Goal: Transaction & Acquisition: Obtain resource

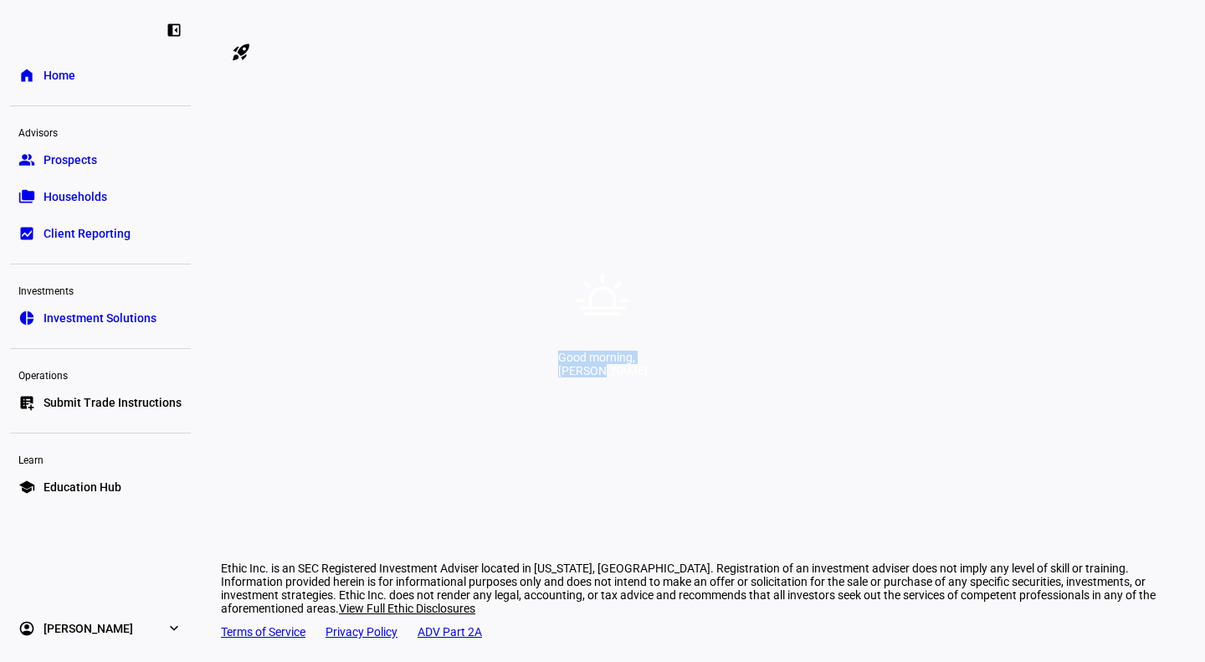
drag, startPoint x: 432, startPoint y: 372, endPoint x: 773, endPoint y: 382, distance: 340.8
click at [648, 378] on div "Good morning, [PERSON_NAME]" at bounding box center [603, 364] width 90 height 27
click at [845, 478] on div "Good morning, [PERSON_NAME]" at bounding box center [602, 331] width 1205 height 662
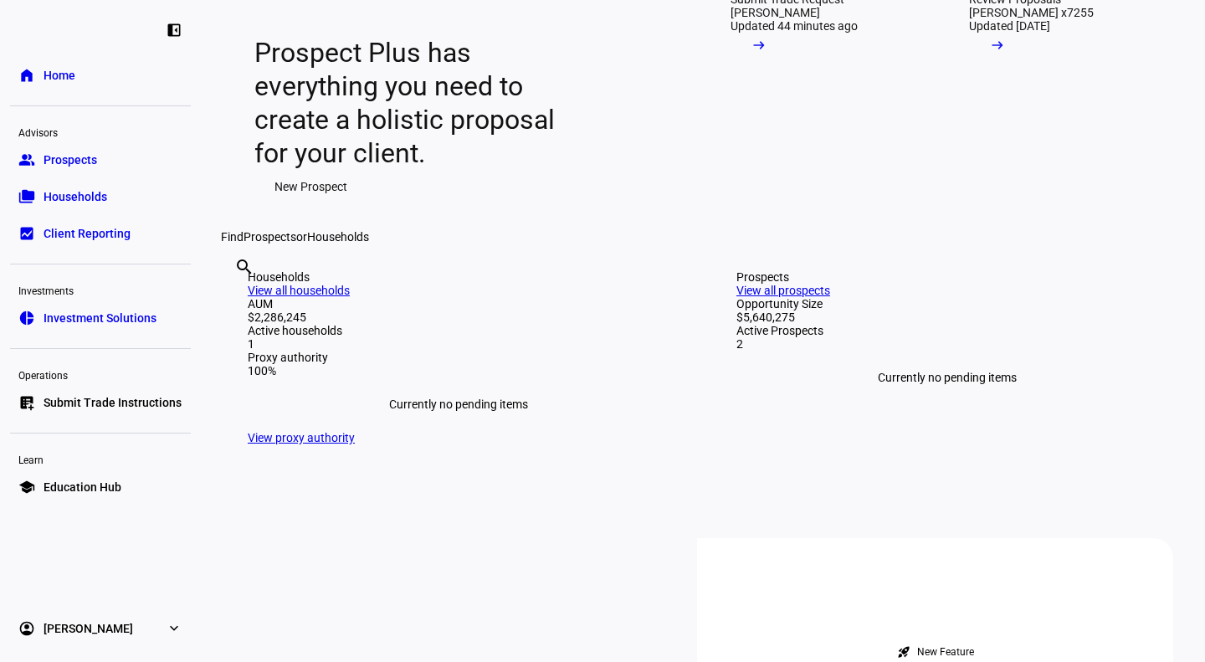
scroll to position [133, 0]
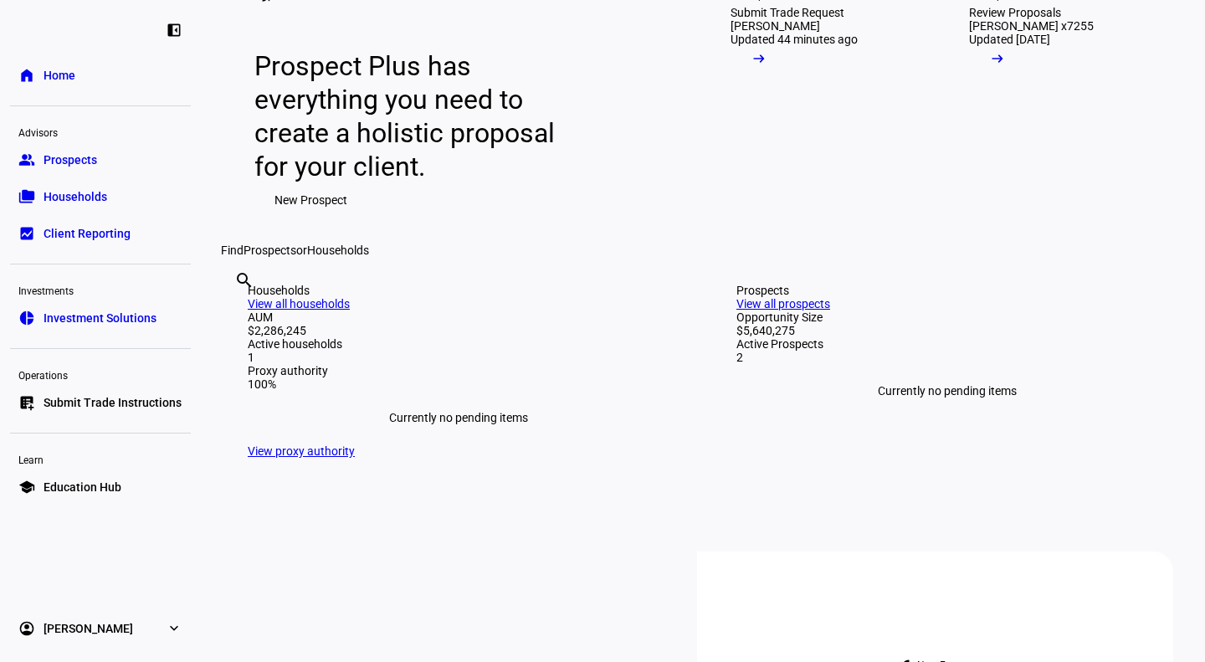
click at [68, 159] on span "Prospects" at bounding box center [71, 160] width 54 height 17
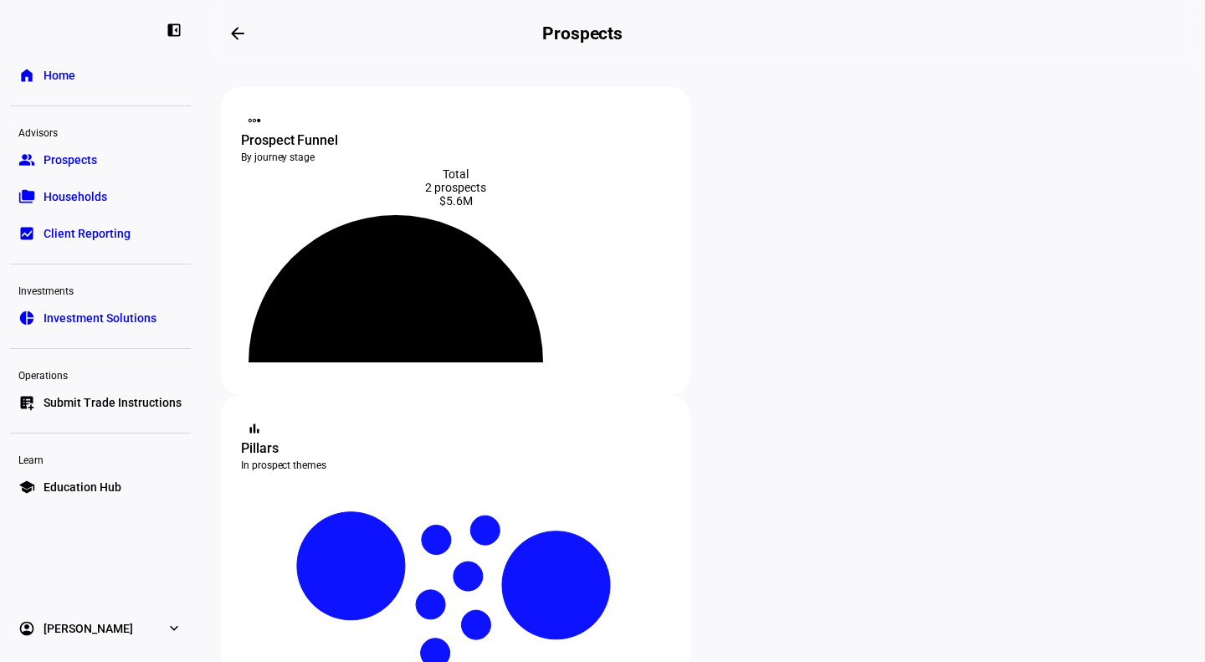
scroll to position [327, 0]
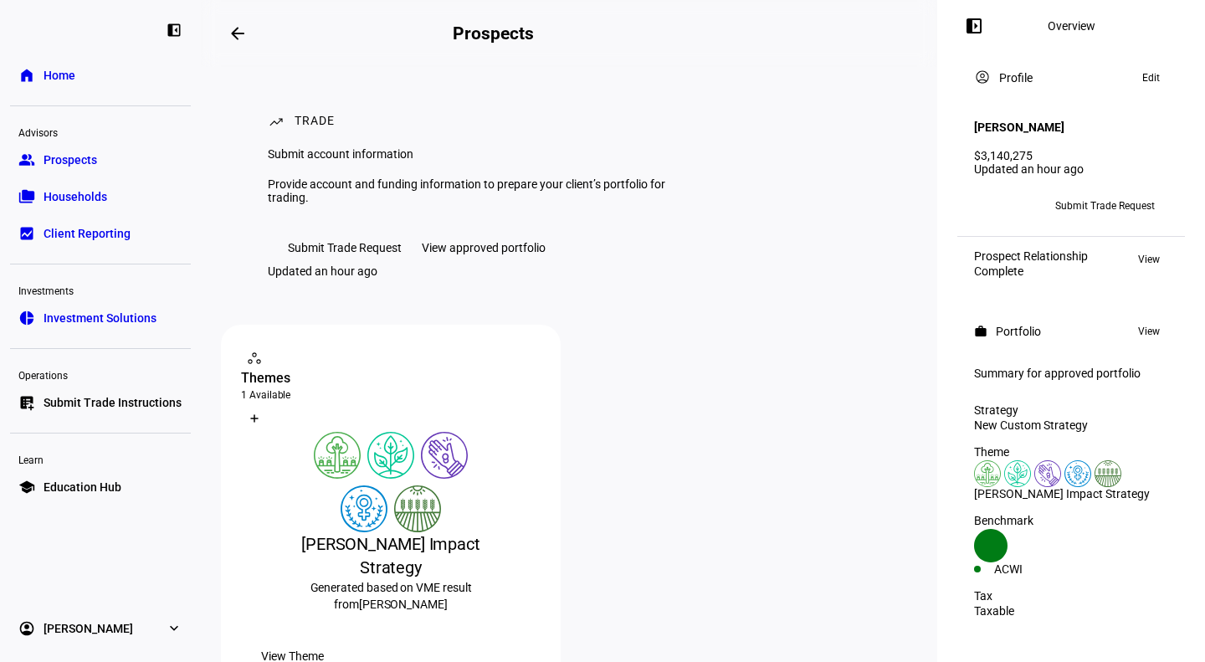
click at [502, 254] on div "View approved portfolio" at bounding box center [484, 247] width 124 height 13
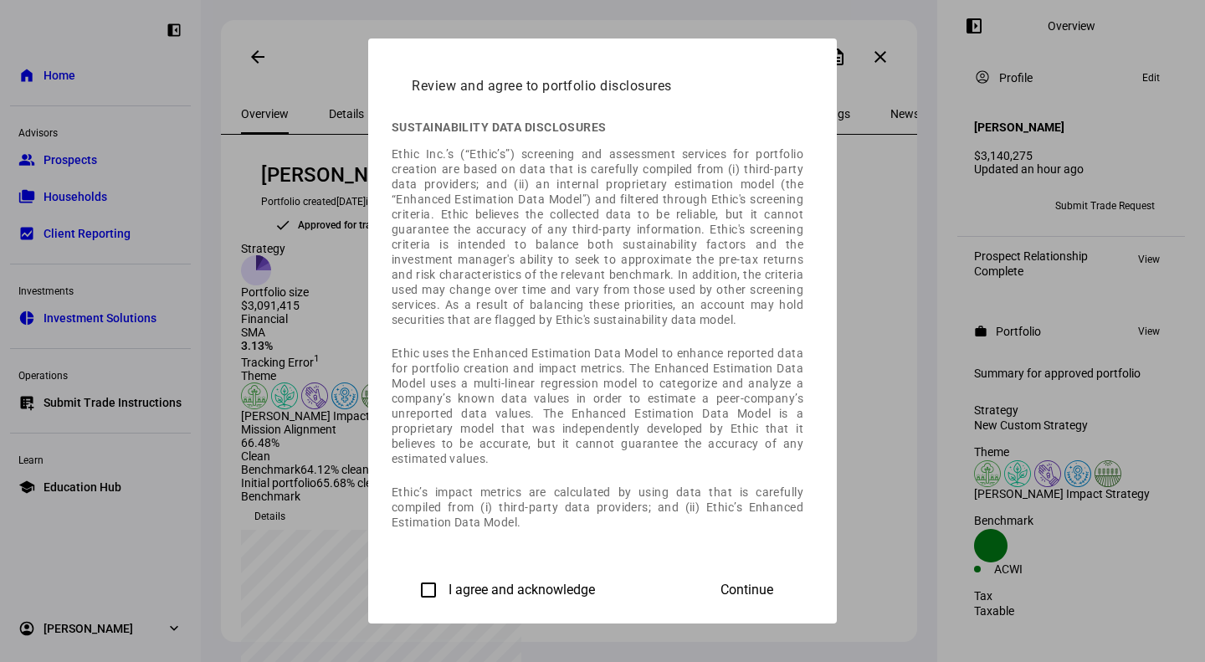
click at [412, 576] on input "I agree and acknowledge" at bounding box center [428, 589] width 33 height 33
checkbox input "true"
click at [773, 583] on span "Continue" at bounding box center [747, 590] width 53 height 15
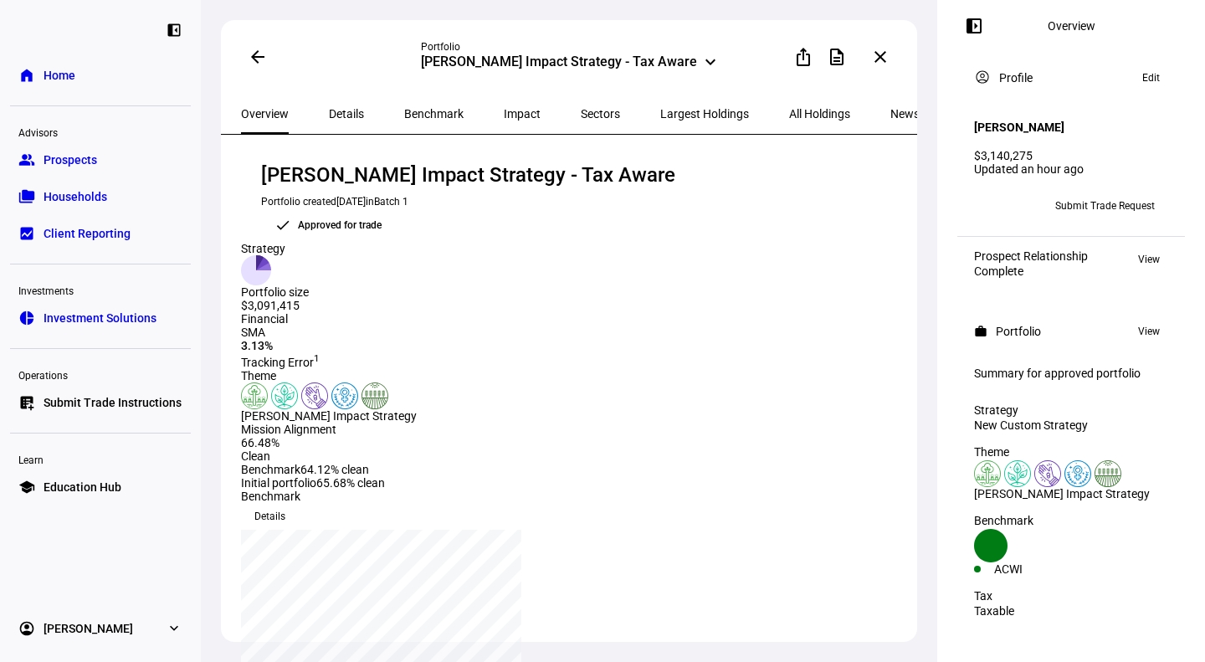
click at [701, 59] on mat-icon "keyboard_arrow_down" at bounding box center [711, 62] width 20 height 20
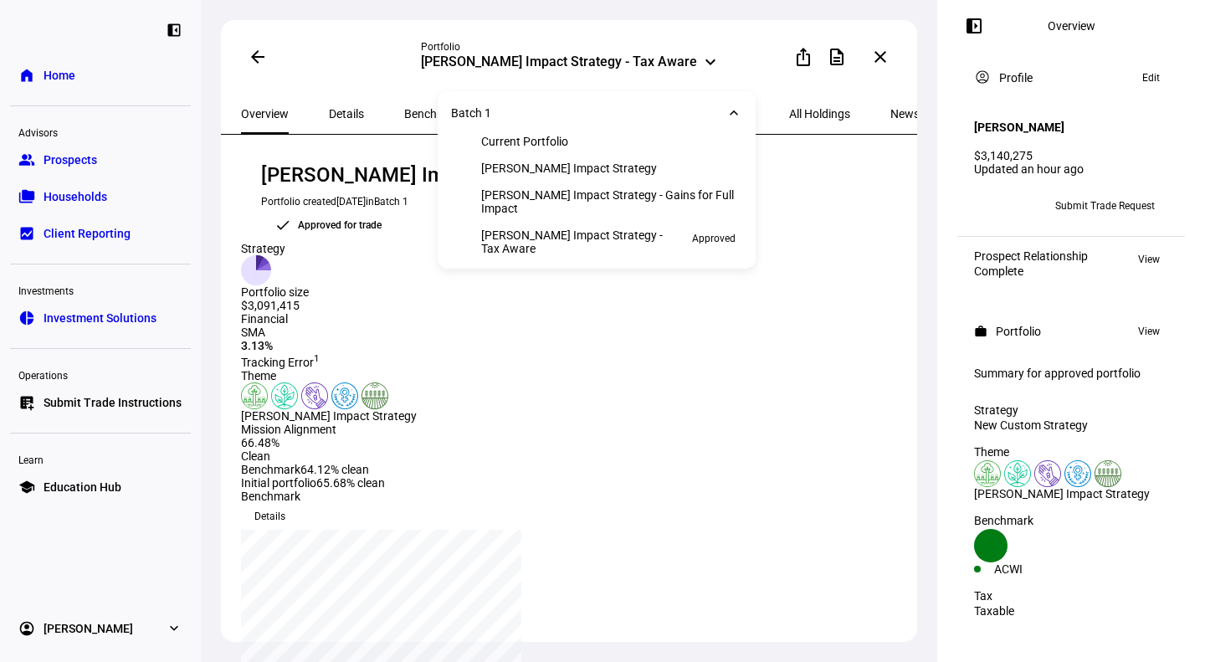
click at [552, 155] on div "Current Portfolio" at bounding box center [597, 141] width 318 height 27
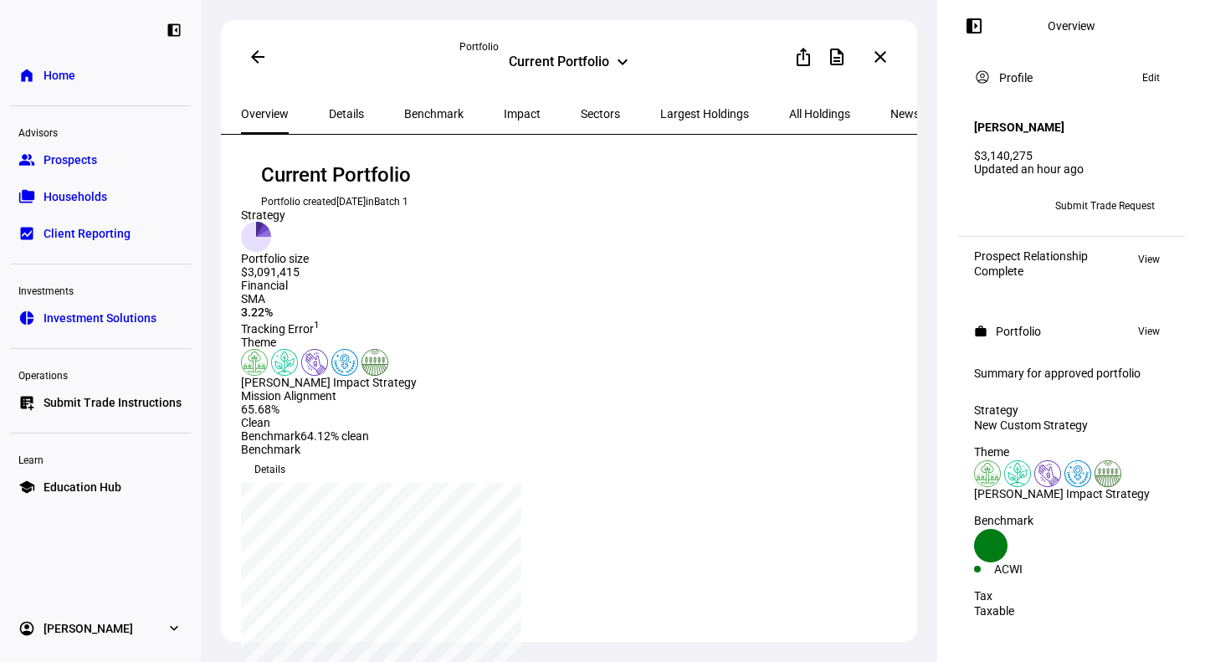
click at [609, 63] on div "Current Portfolio" at bounding box center [559, 64] width 100 height 20
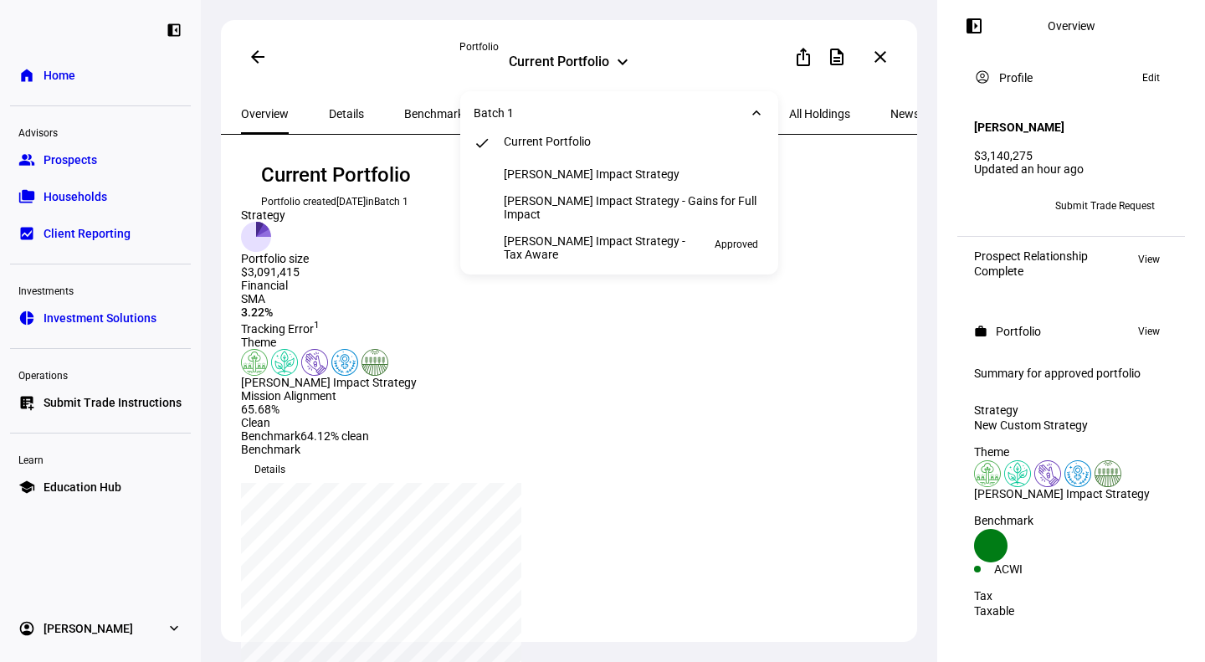
click at [571, 177] on div "[PERSON_NAME] Impact Strategy" at bounding box center [592, 173] width 176 height 13
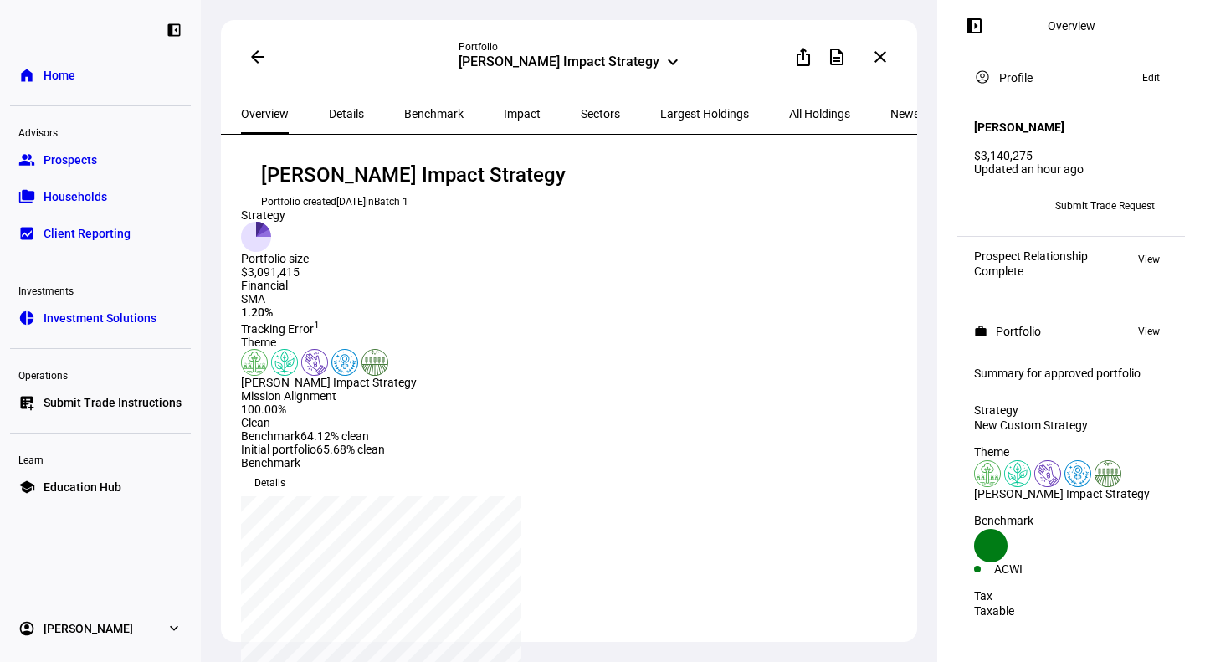
click at [602, 67] on div "[PERSON_NAME] Impact Strategy" at bounding box center [559, 64] width 201 height 20
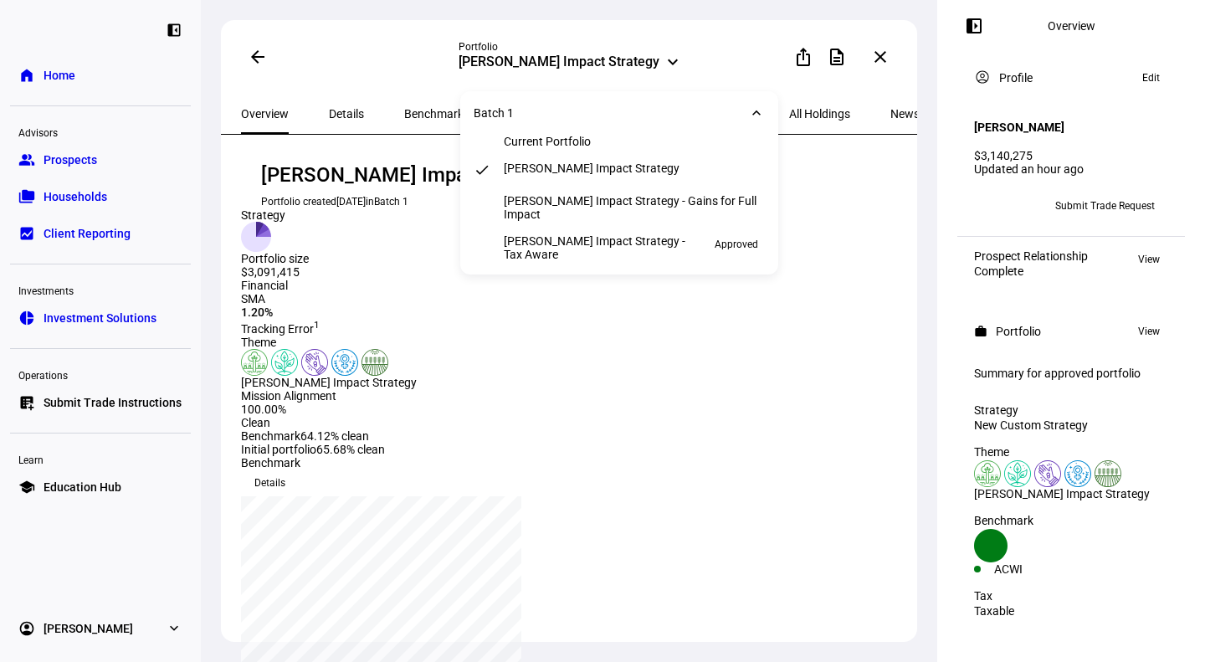
click at [601, 206] on div "[PERSON_NAME] Impact Strategy - Gains for Full Impact" at bounding box center [634, 207] width 261 height 27
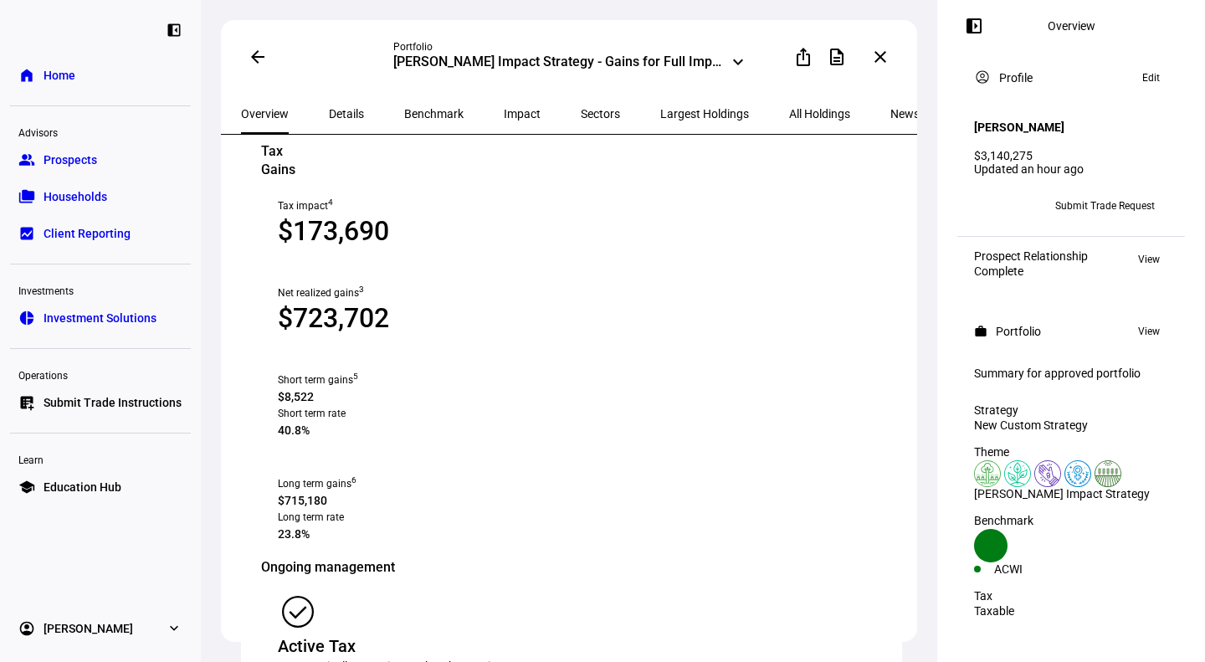
scroll to position [1751, 0]
click at [683, 62] on div "[PERSON_NAME] Impact Strategy - Gains for Full Impact" at bounding box center [558, 64] width 331 height 20
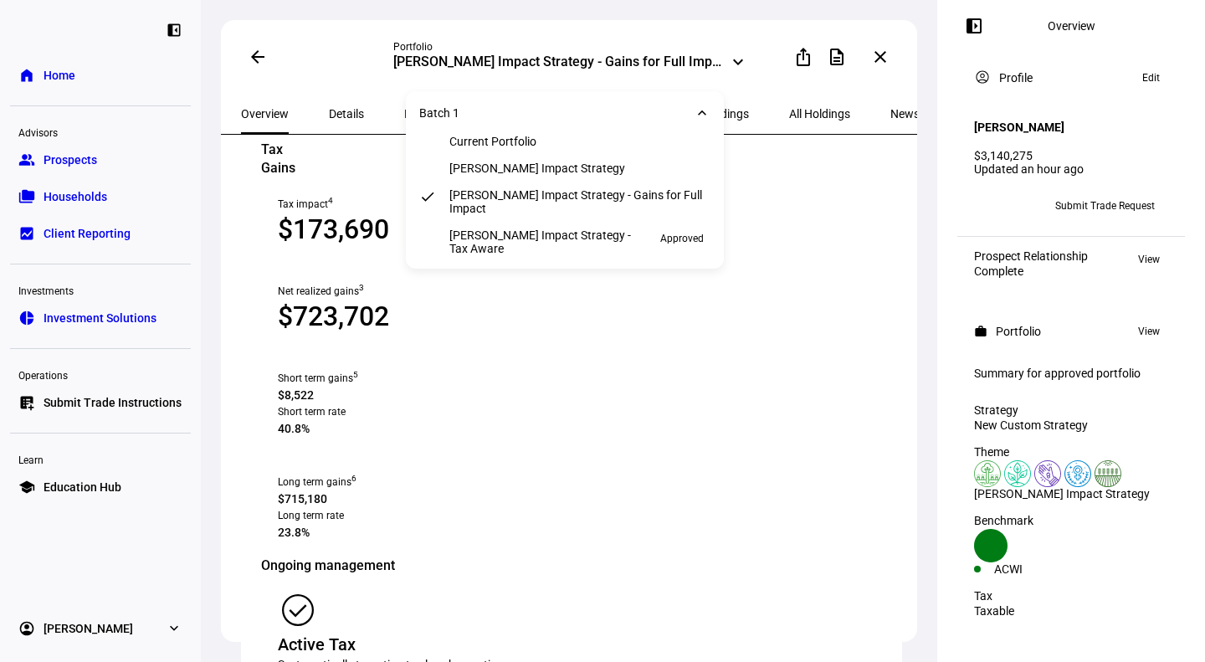
click at [611, 255] on div "[PERSON_NAME] Impact Strategy - Tax Aware" at bounding box center [544, 242] width 191 height 27
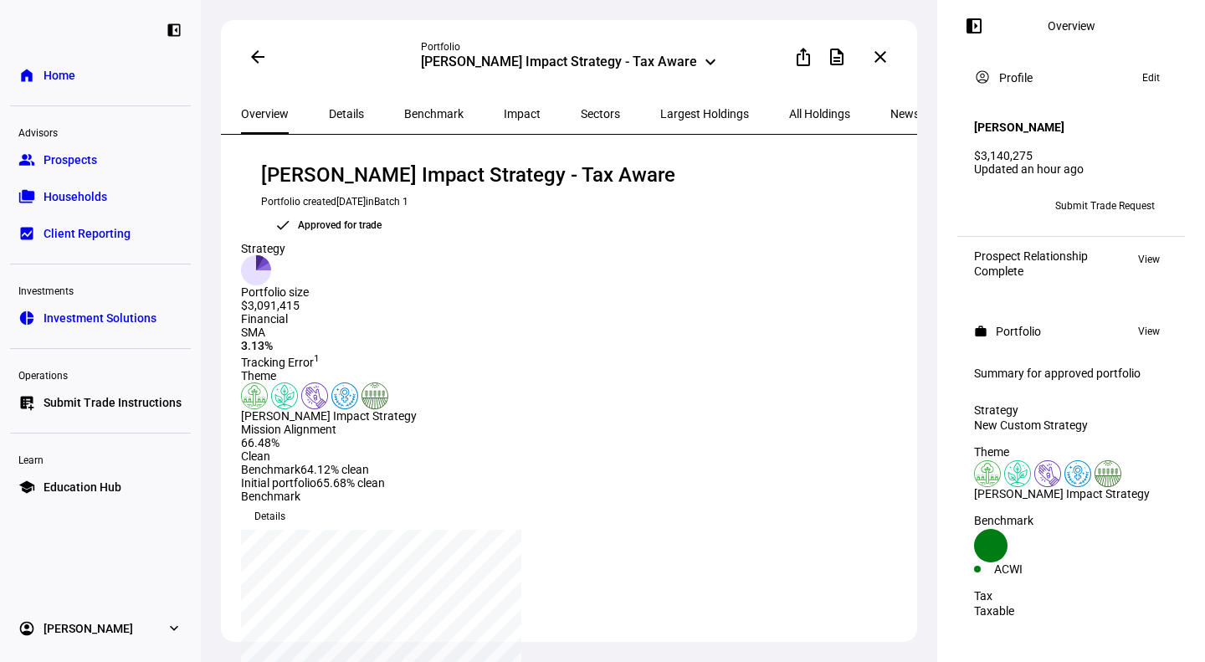
click at [74, 157] on span "Prospects" at bounding box center [71, 160] width 54 height 17
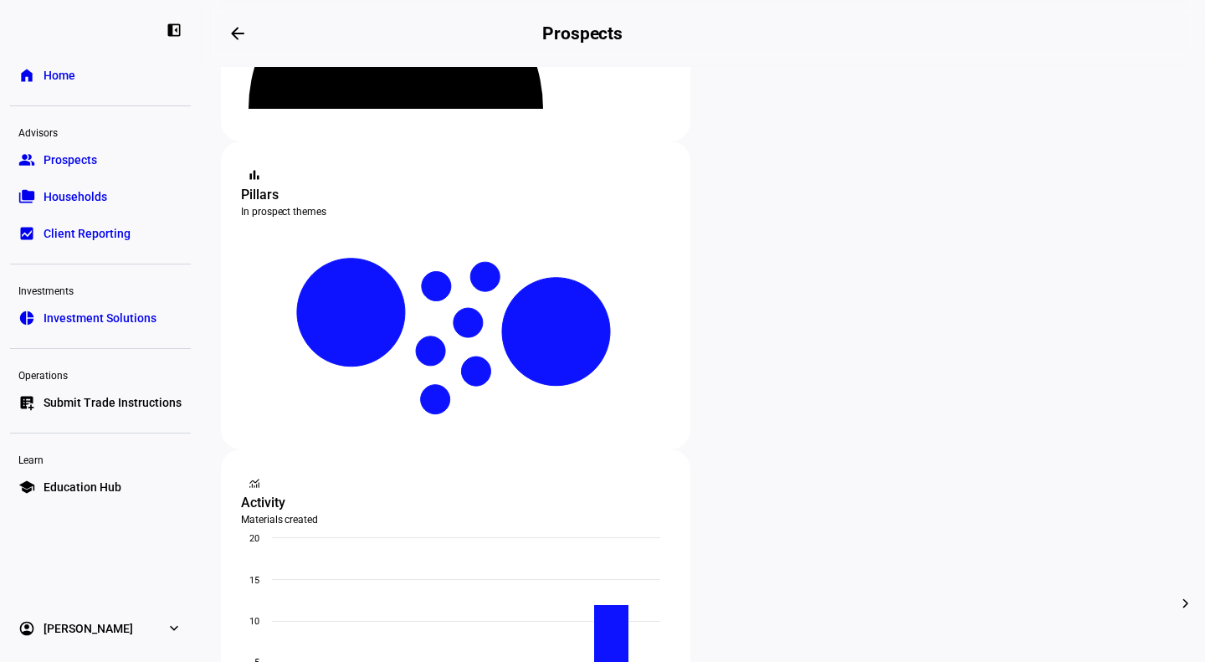
scroll to position [255, 0]
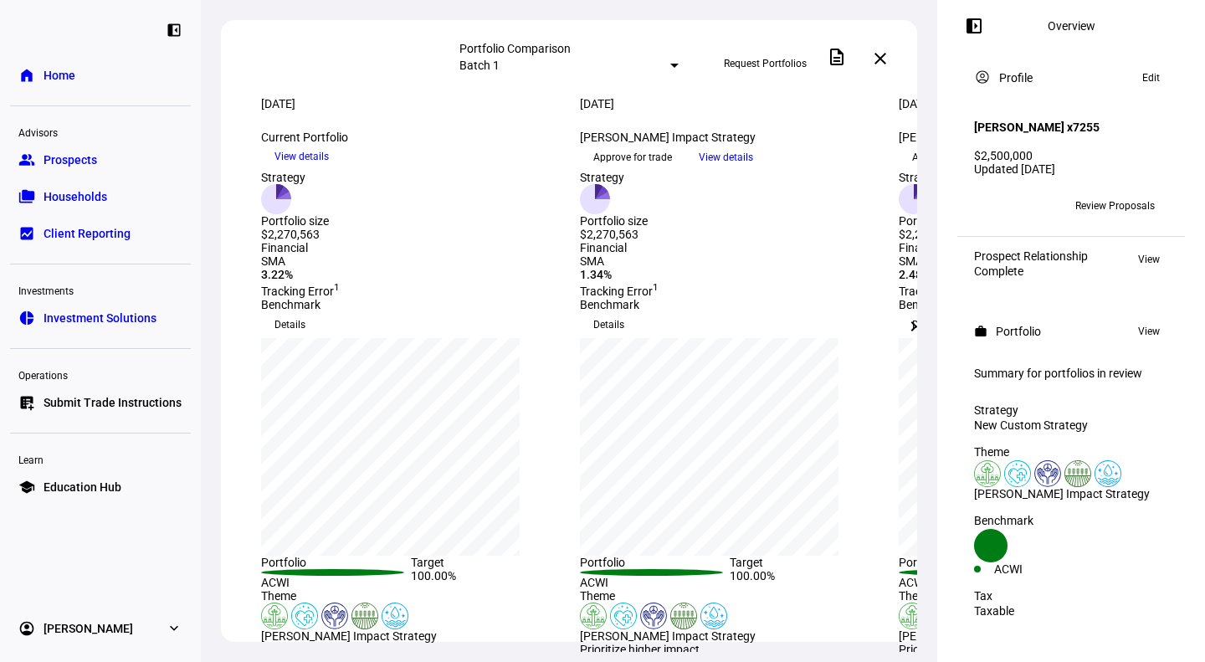
scroll to position [33, 0]
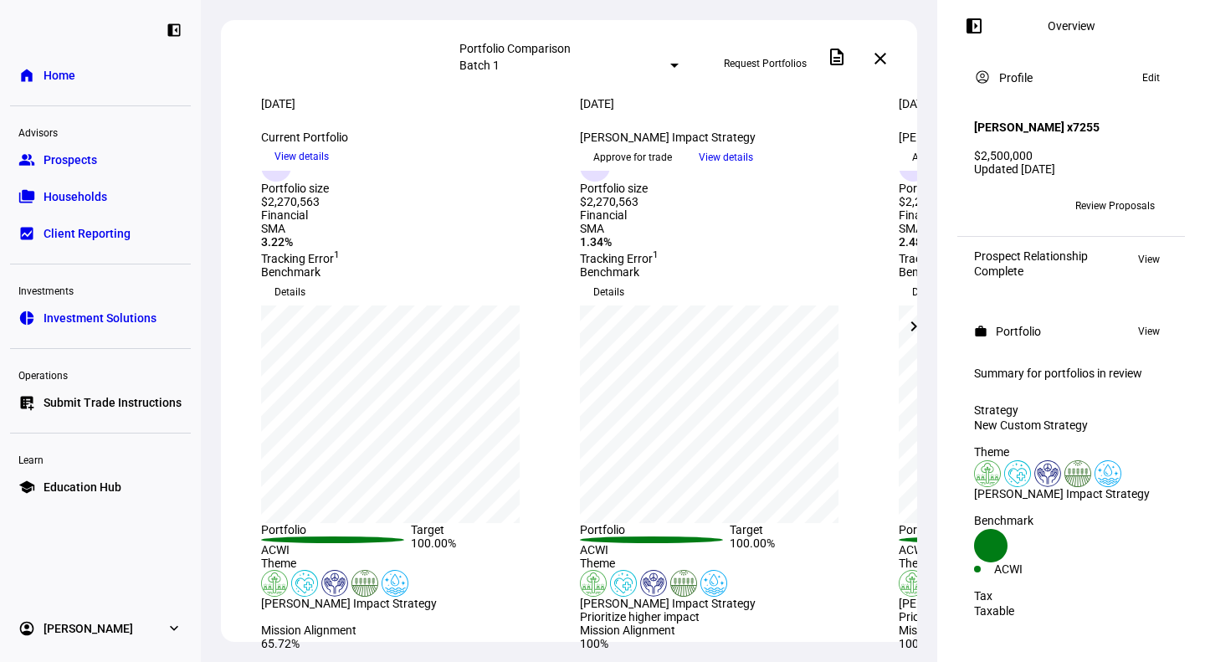
click at [1143, 77] on span "Edit" at bounding box center [1152, 78] width 18 height 20
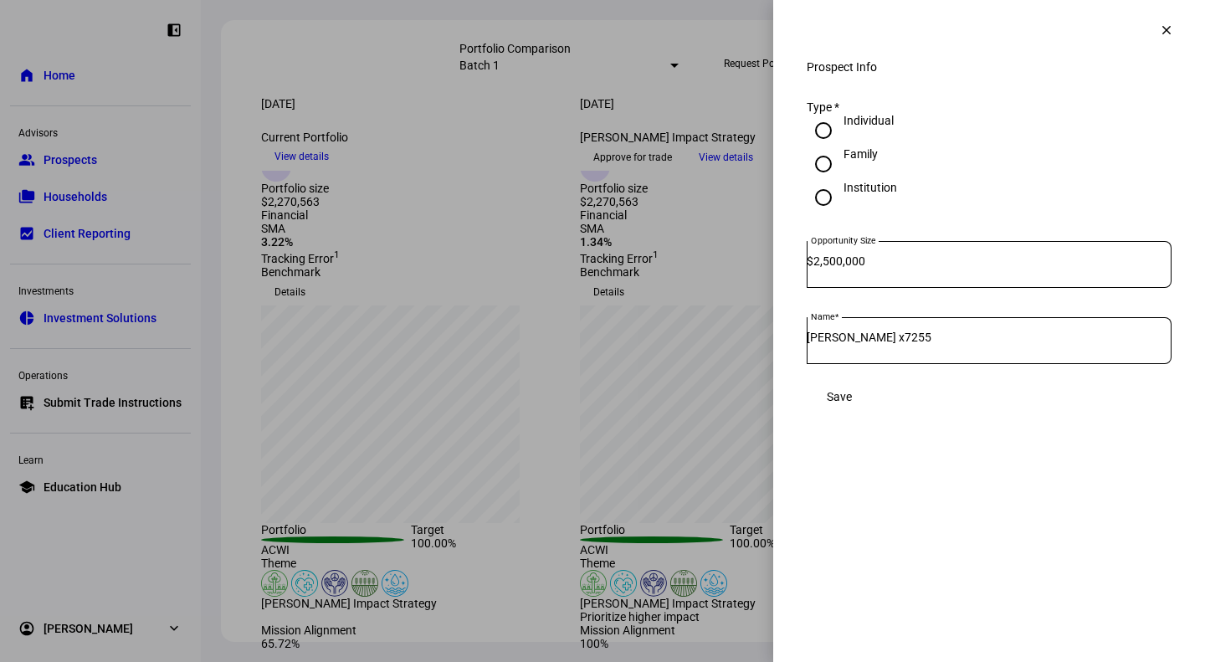
click at [1159, 27] on mat-icon "clear" at bounding box center [1166, 30] width 15 height 15
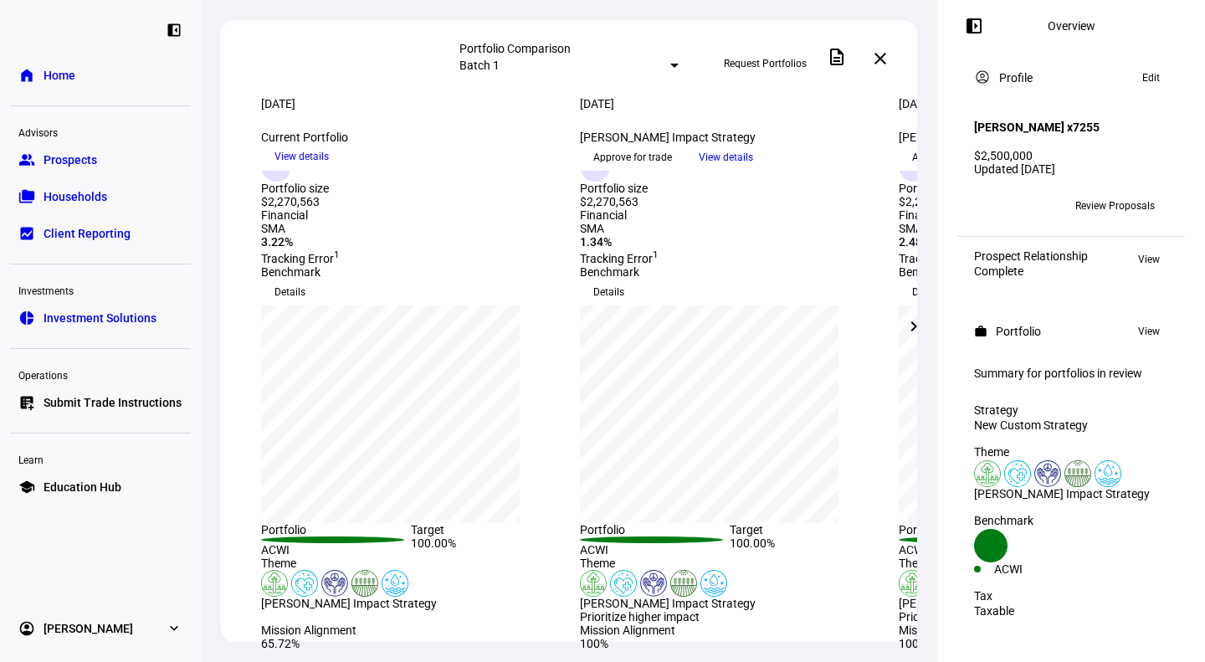
click at [670, 64] on div at bounding box center [674, 66] width 8 height 4
click at [589, 63] on div at bounding box center [602, 331] width 1205 height 662
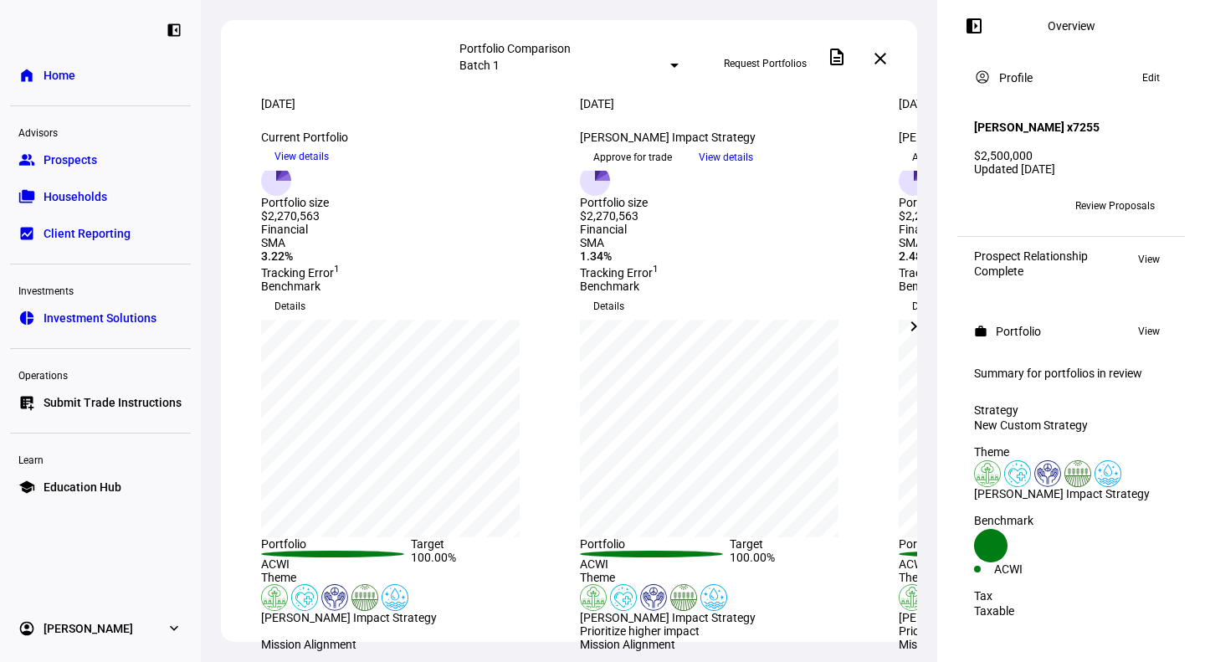
scroll to position [0, 0]
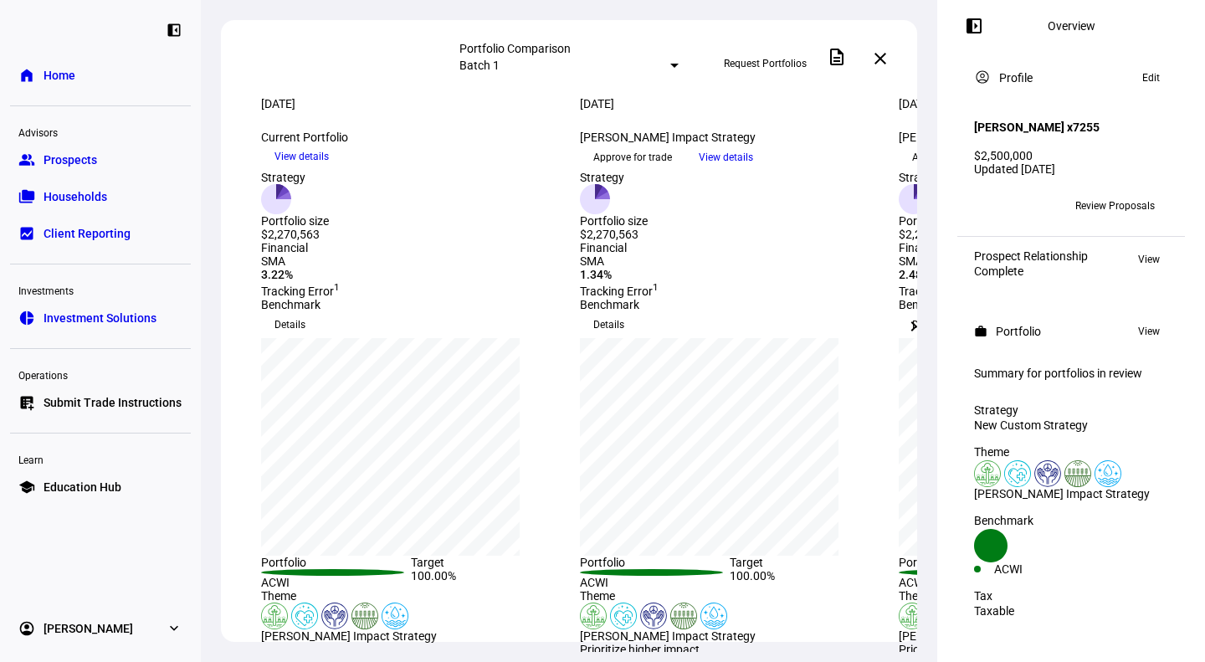
click at [909, 326] on mat-icon "chevron_right" at bounding box center [914, 326] width 20 height 20
click at [912, 326] on mat-icon "chevron_right" at bounding box center [914, 326] width 20 height 20
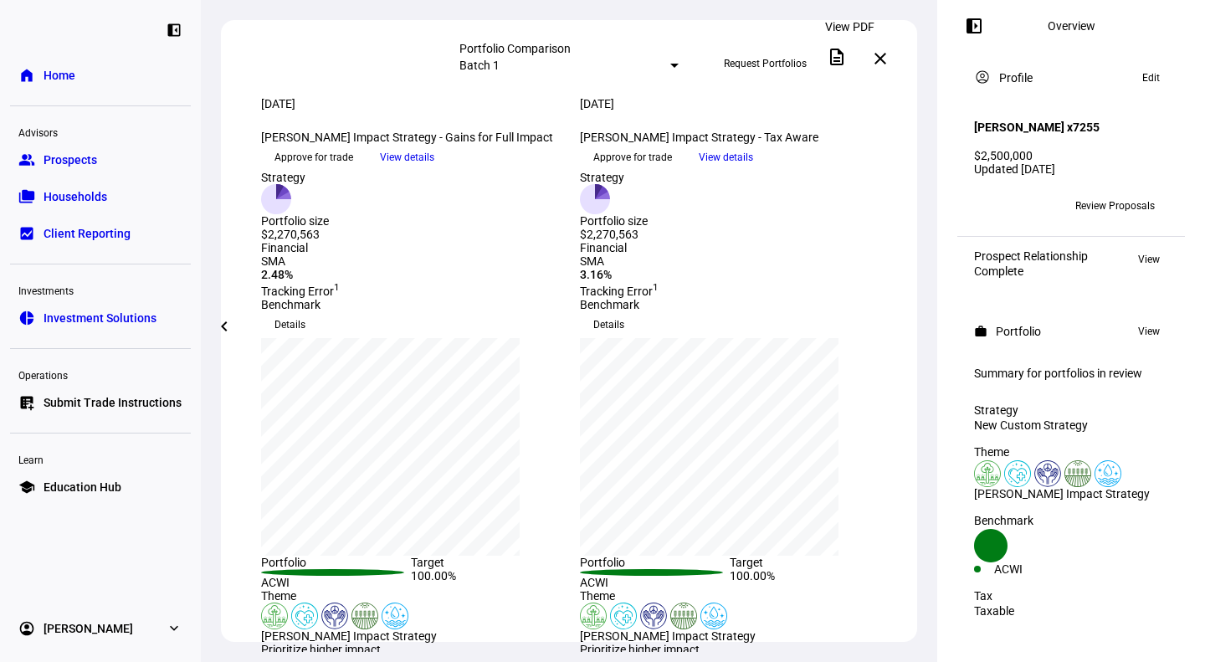
click at [847, 54] on mat-icon "description" at bounding box center [837, 57] width 20 height 20
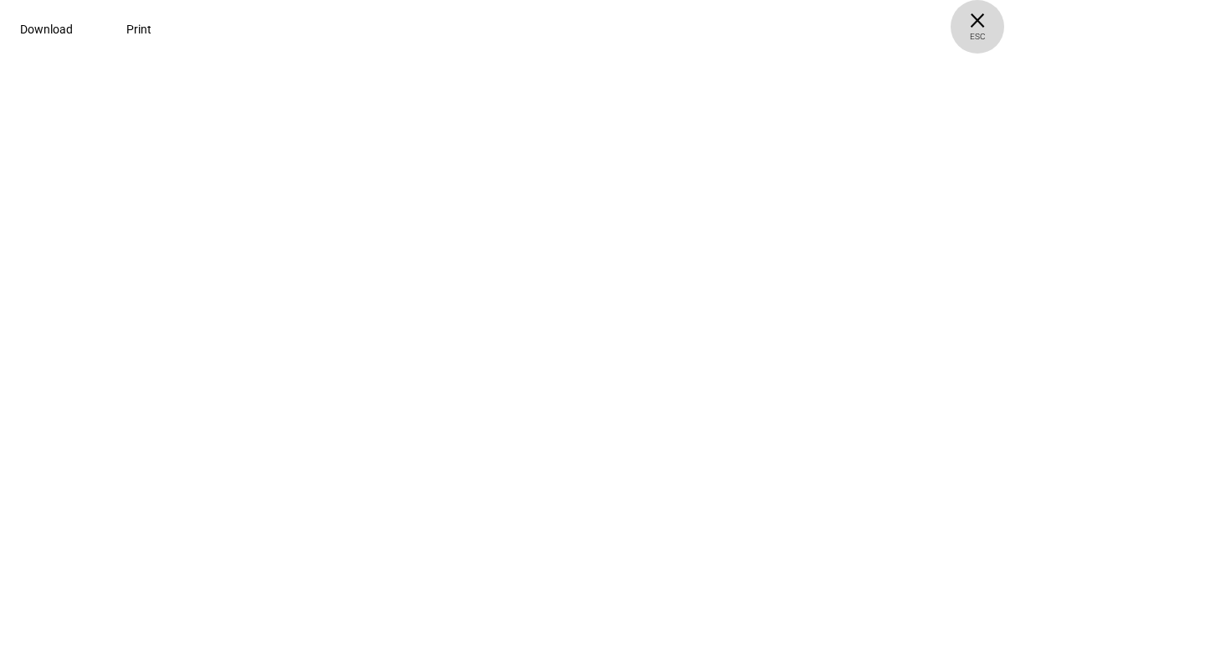
click at [1004, 26] on span "× ESC" at bounding box center [978, 27] width 54 height 54
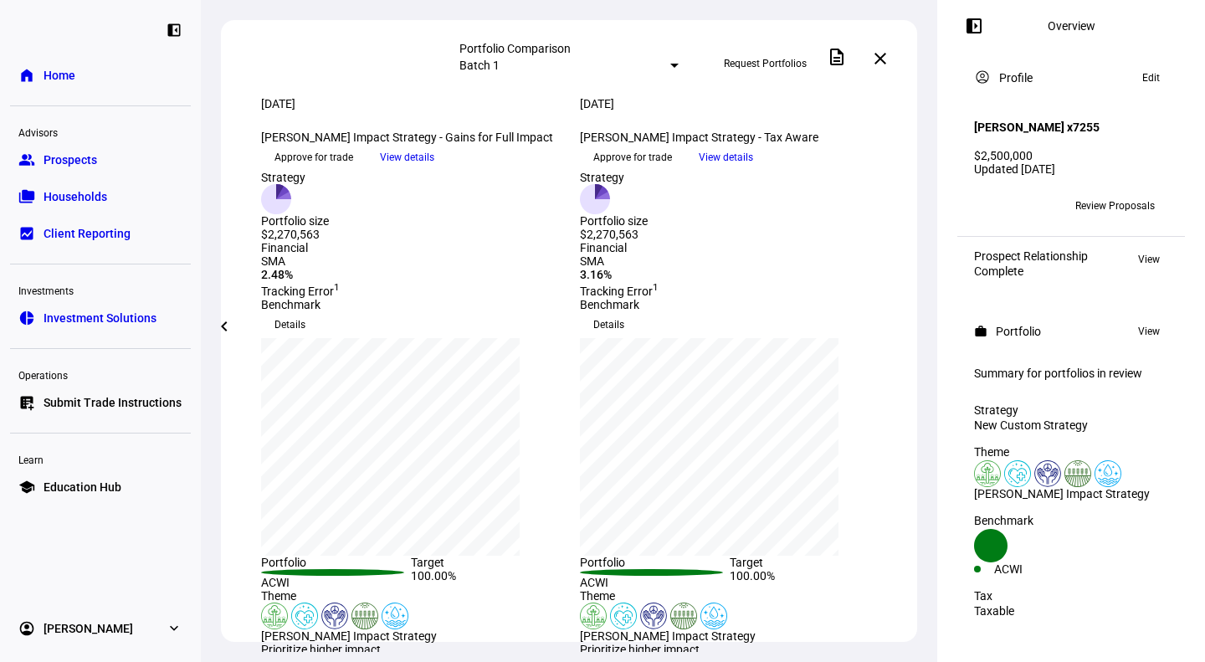
click at [53, 156] on span "Prospects" at bounding box center [71, 160] width 54 height 17
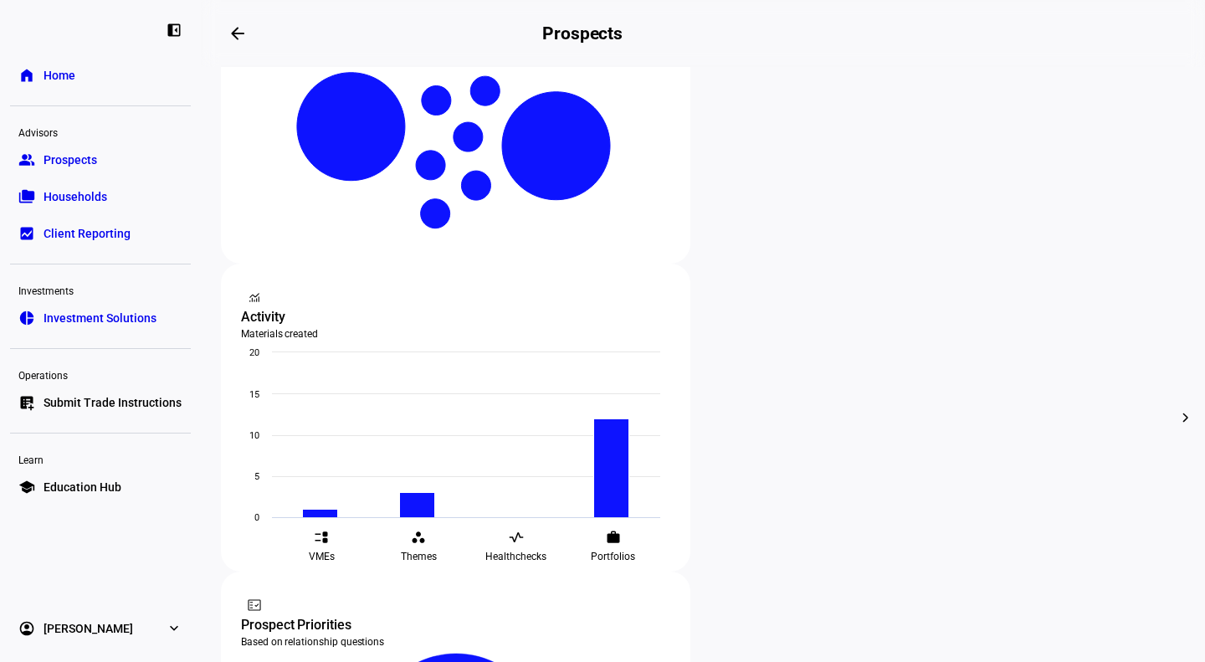
scroll to position [440, 0]
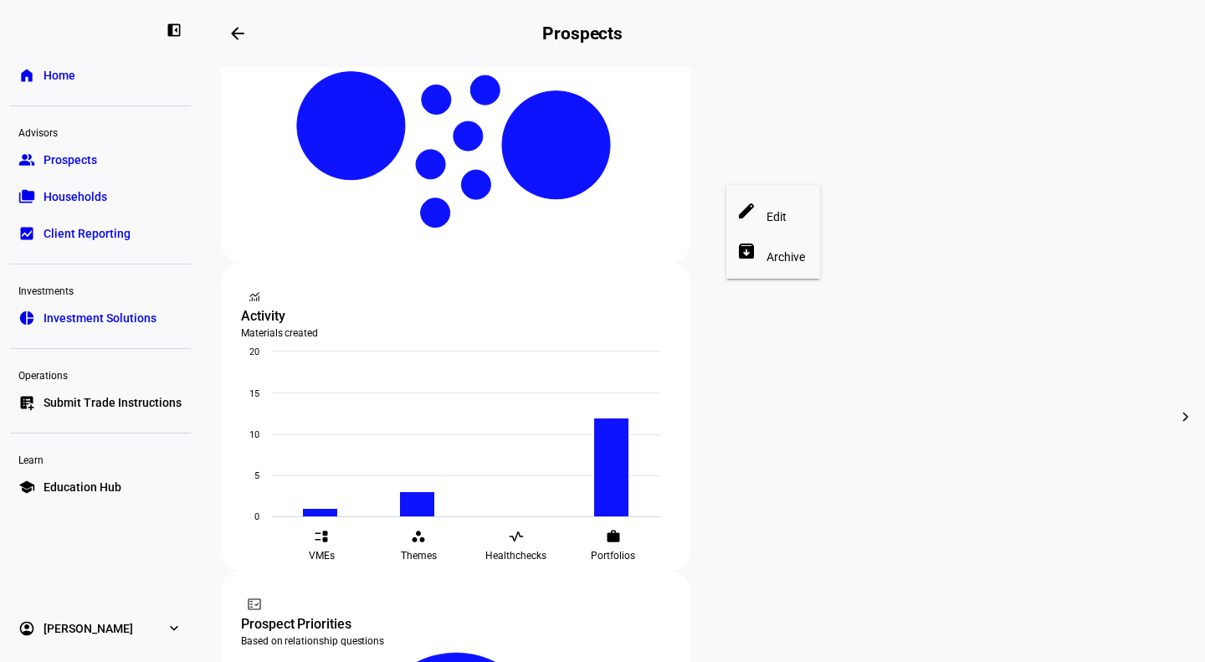
click at [789, 201] on button "edit Edit" at bounding box center [774, 212] width 94 height 40
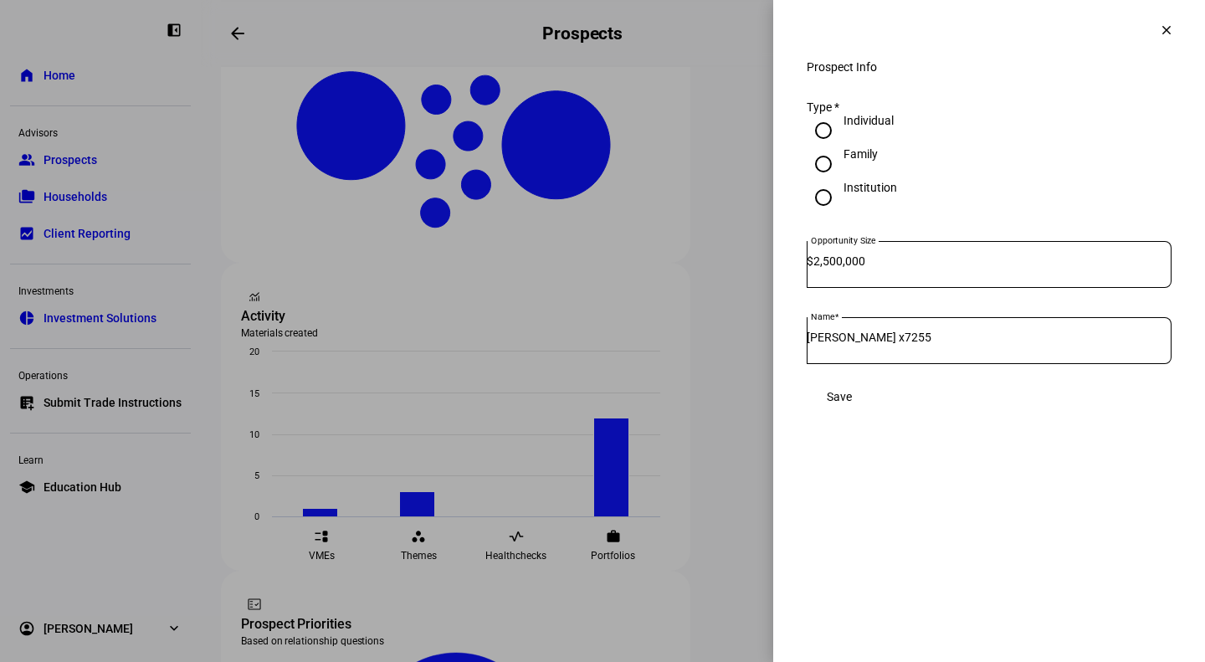
click at [1165, 39] on span at bounding box center [1167, 30] width 40 height 40
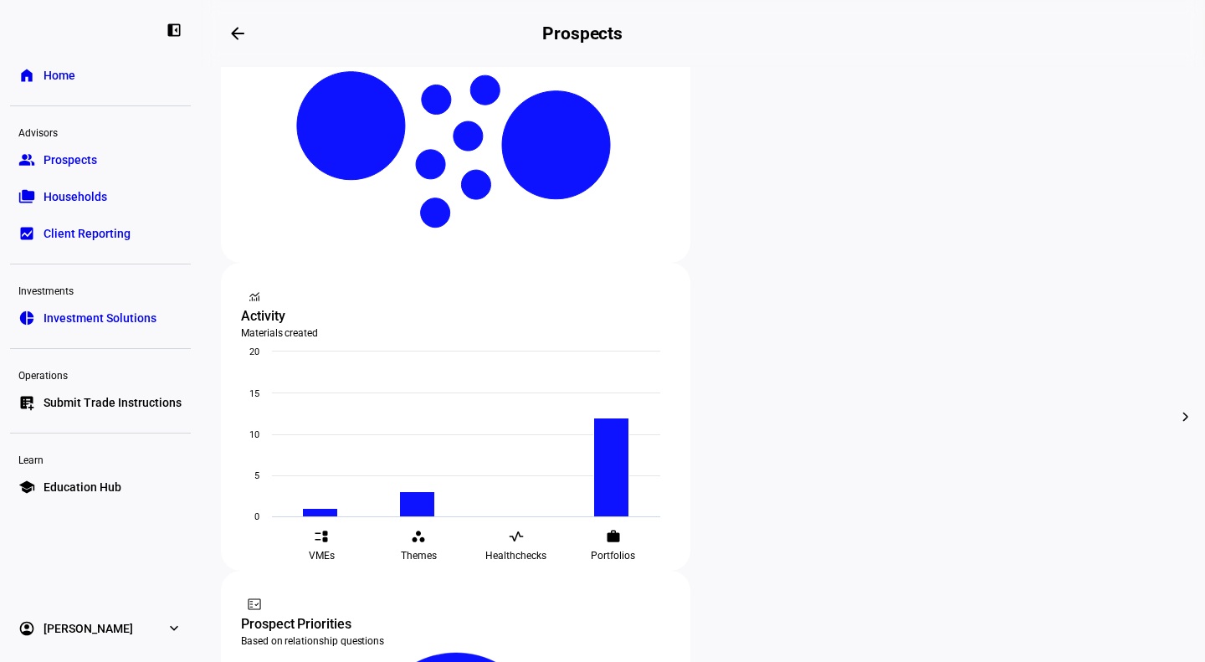
click at [712, 398] on div at bounding box center [602, 331] width 1205 height 662
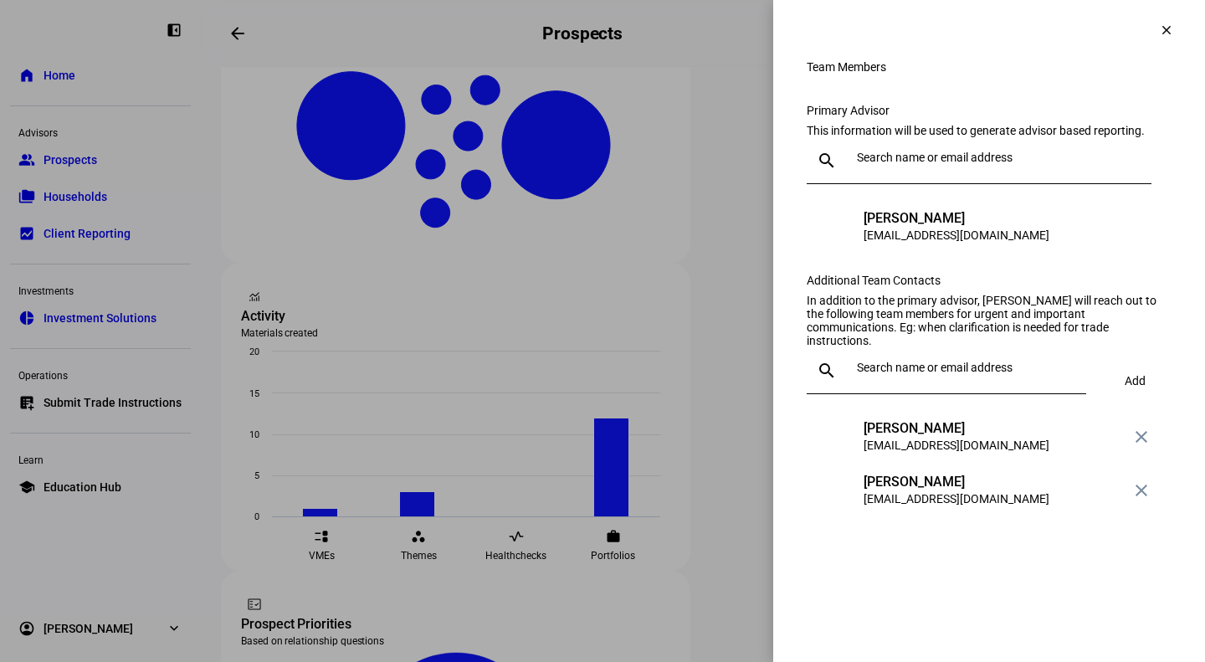
click at [1164, 37] on mat-icon "clear" at bounding box center [1166, 30] width 15 height 15
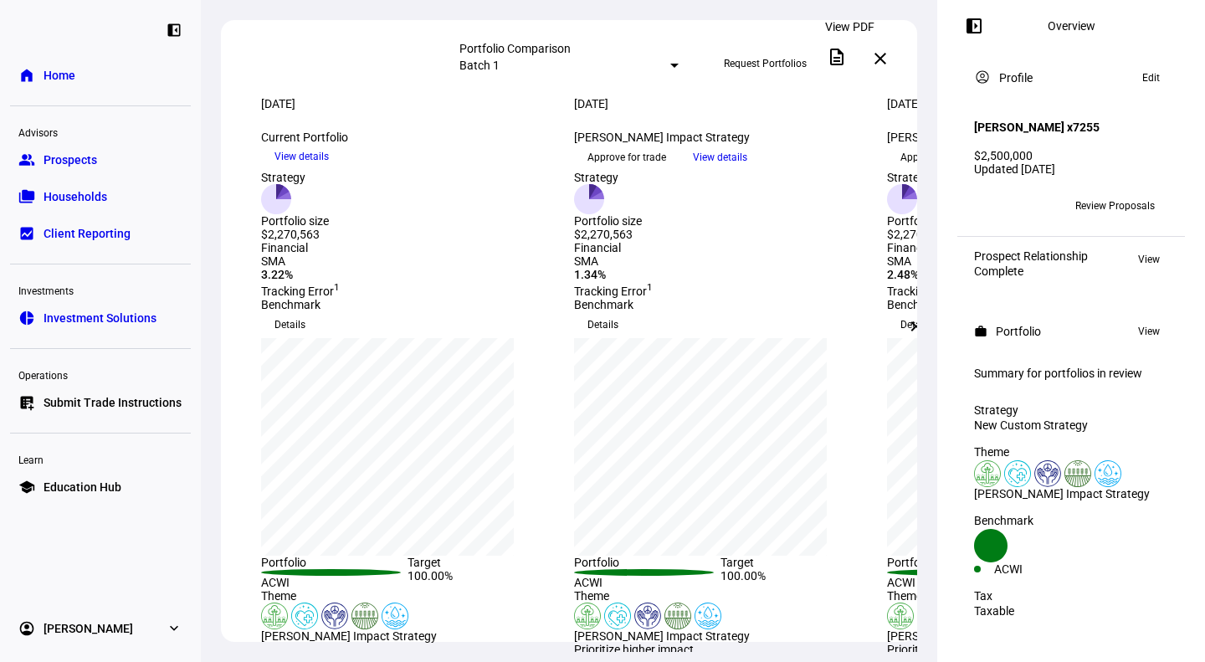
click at [847, 64] on span at bounding box center [837, 57] width 40 height 40
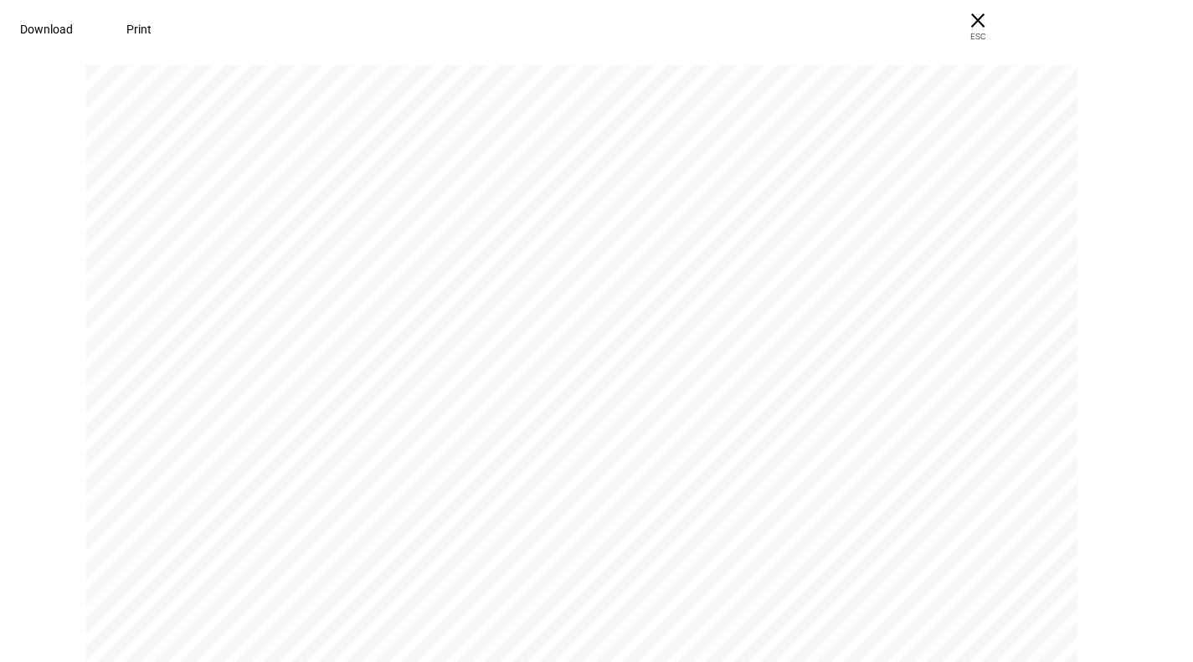
click at [73, 23] on span "Download" at bounding box center [46, 29] width 53 height 13
click at [1004, 18] on span "ESC" at bounding box center [978, 30] width 54 height 24
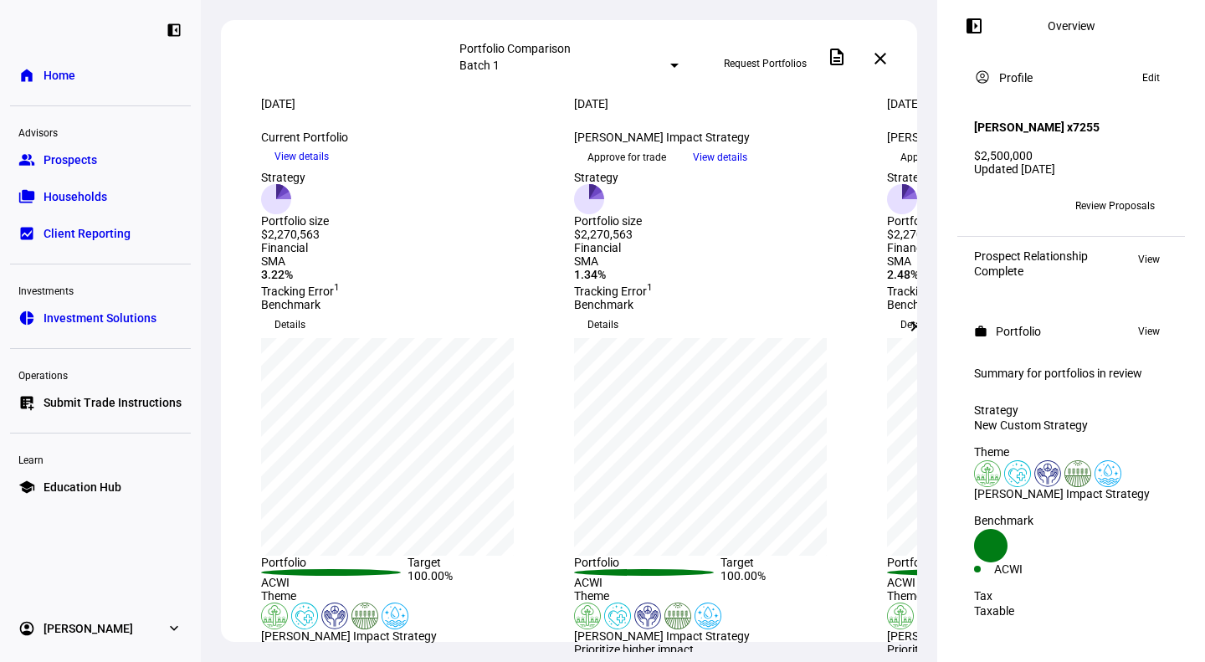
click at [670, 64] on div at bounding box center [674, 66] width 8 height 4
click at [591, 64] on div at bounding box center [602, 331] width 1205 height 662
click at [670, 64] on div at bounding box center [674, 66] width 8 height 4
click at [591, 64] on div at bounding box center [602, 331] width 1205 height 662
